Goal: Navigation & Orientation: Find specific page/section

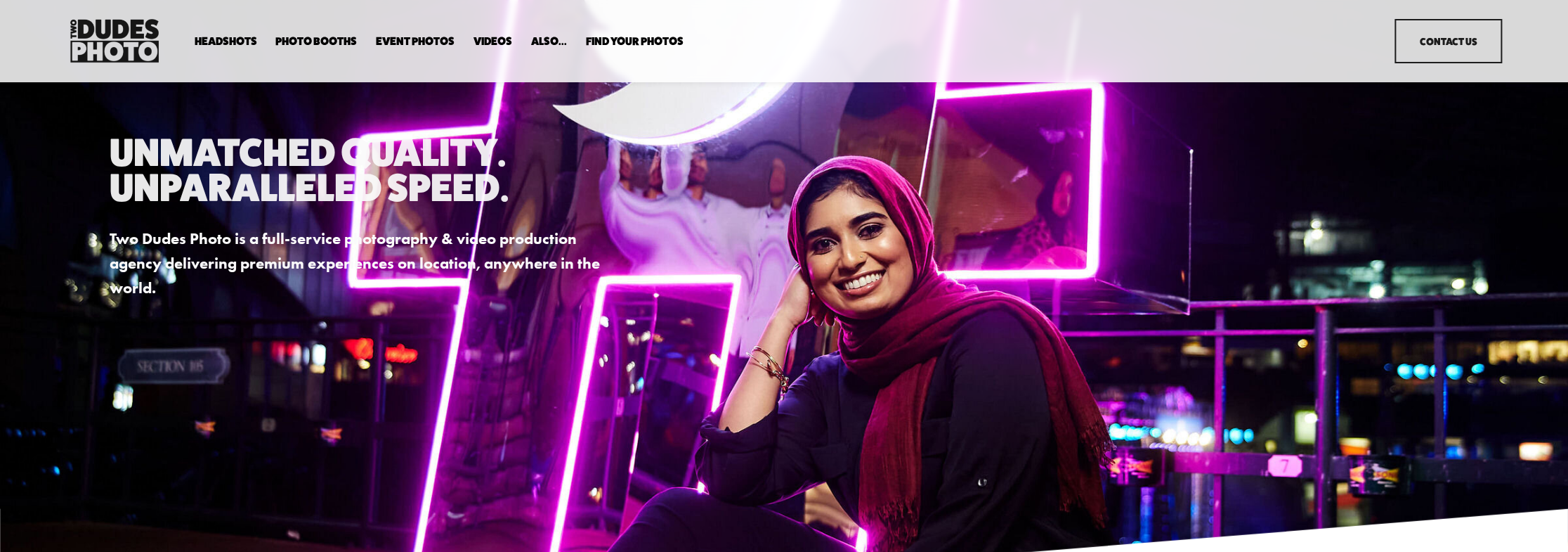
click at [432, 44] on link "Event Photos" at bounding box center [415, 41] width 78 height 13
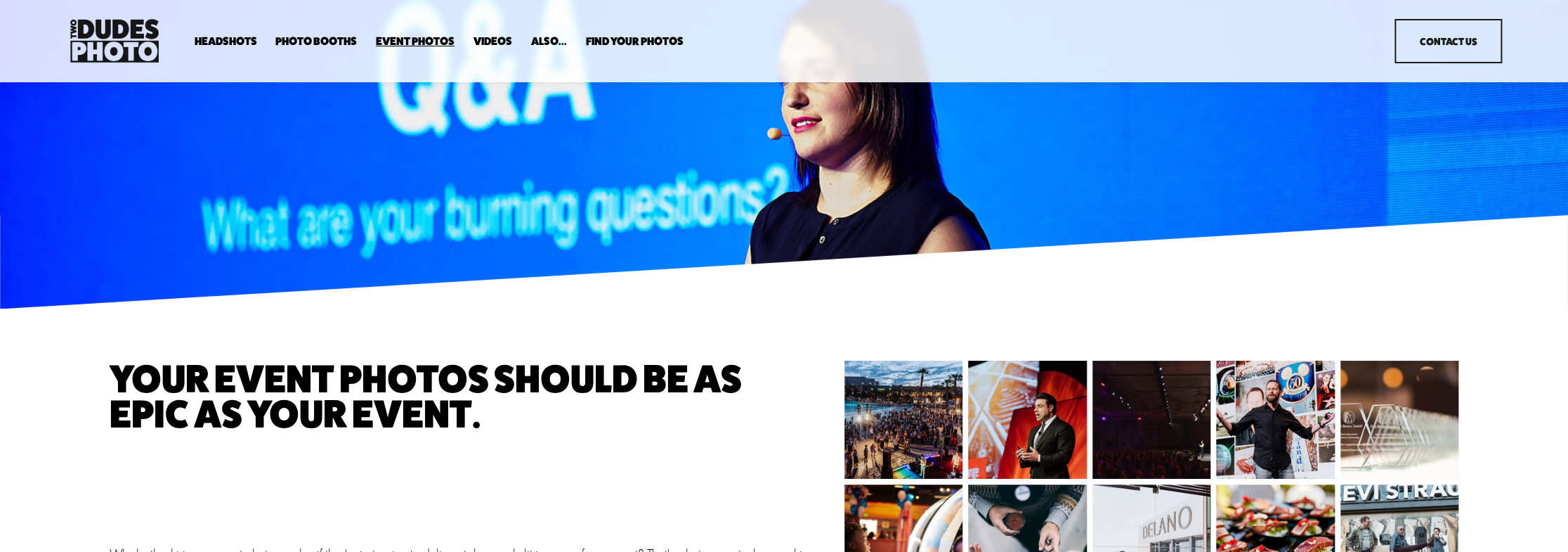
click at [0, 0] on span "Anti Booth" at bounding box center [0, 0] width 0 height 0
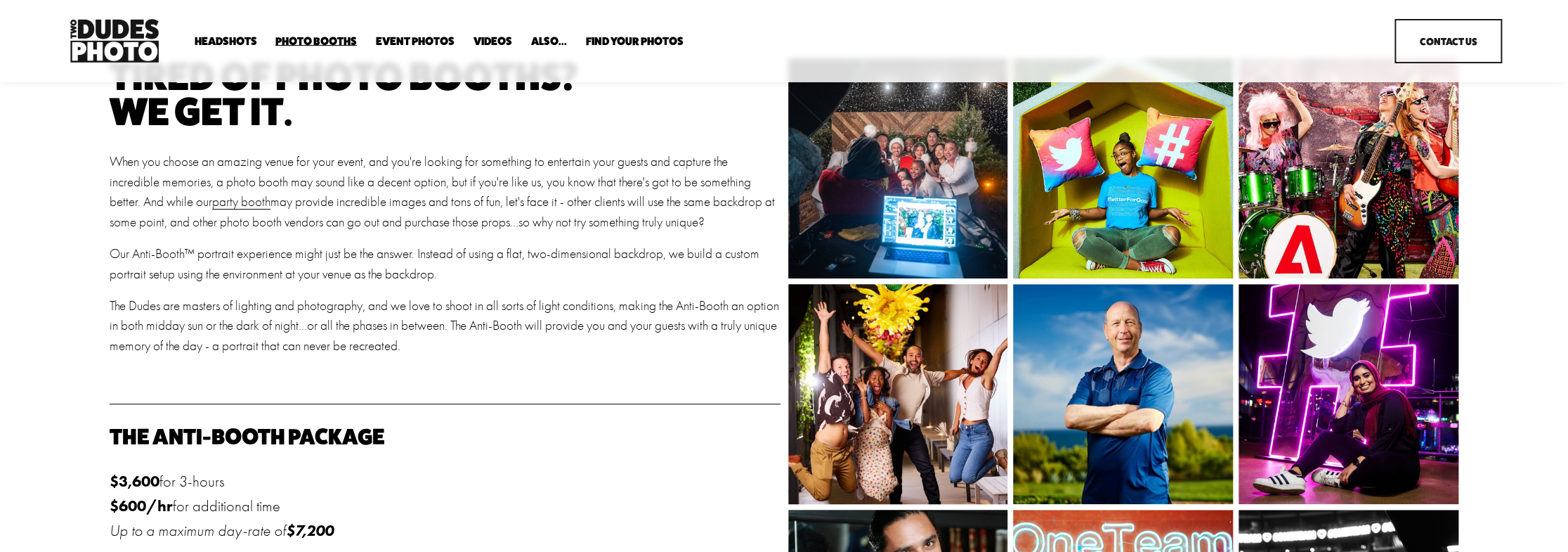
scroll to position [209, 0]
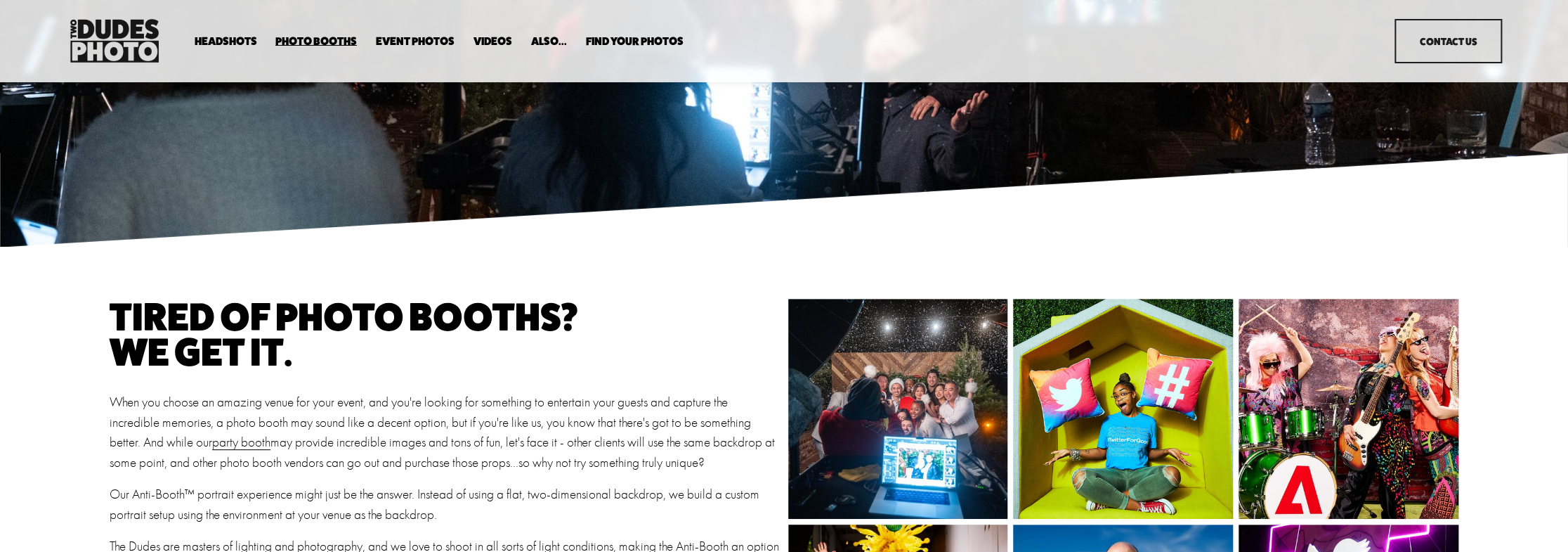
click at [0, 0] on span "Party Booth" at bounding box center [0, 0] width 0 height 0
